Goal: Navigation & Orientation: Find specific page/section

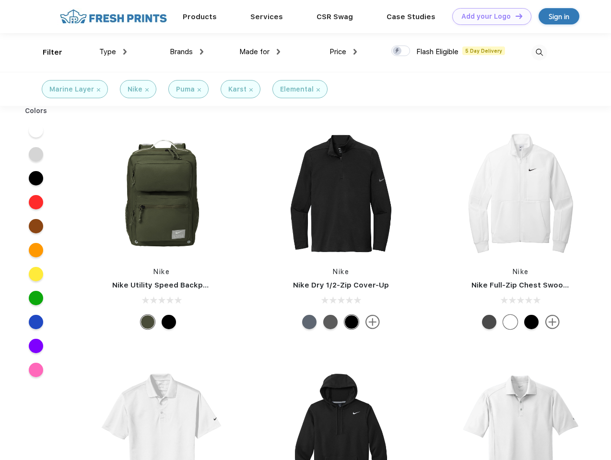
scroll to position [0, 0]
click at [488, 16] on link "Add your Logo Design Tool" at bounding box center [491, 16] width 79 height 17
click at [0, 0] on div "Design Tool" at bounding box center [0, 0] width 0 height 0
click at [515, 16] on link "Add your Logo Design Tool" at bounding box center [491, 16] width 79 height 17
click at [46, 52] on div "Filter" at bounding box center [53, 52] width 20 height 11
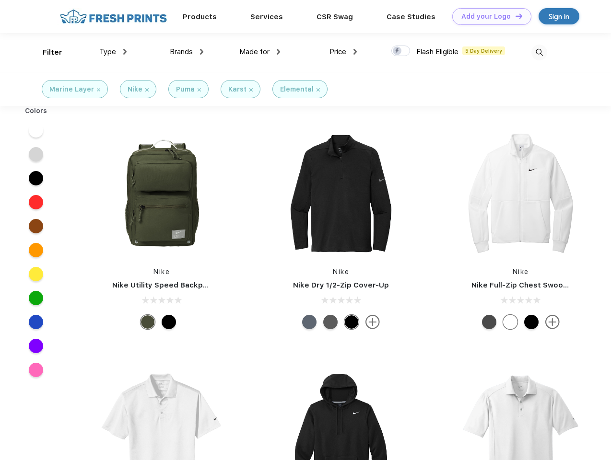
click at [113, 52] on span "Type" at bounding box center [107, 51] width 17 height 9
click at [187, 52] on span "Brands" at bounding box center [181, 51] width 23 height 9
click at [260, 52] on span "Made for" at bounding box center [254, 51] width 30 height 9
click at [343, 52] on span "Price" at bounding box center [337, 51] width 17 height 9
click at [401, 51] on div at bounding box center [400, 51] width 19 height 11
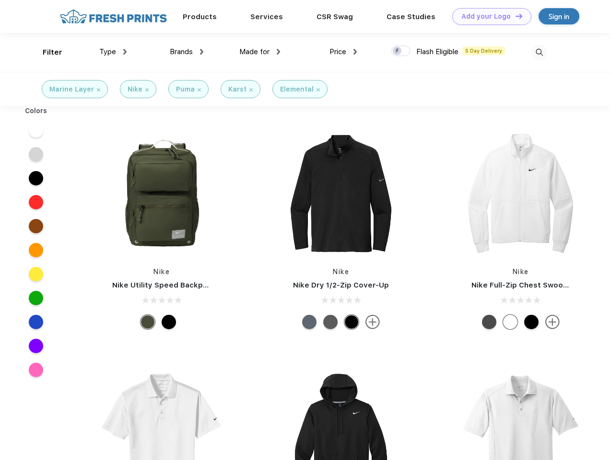
click at [398, 51] on input "checkbox" at bounding box center [394, 48] width 6 height 6
click at [539, 52] on img at bounding box center [539, 53] width 16 height 16
